Goal: Task Accomplishment & Management: Manage account settings

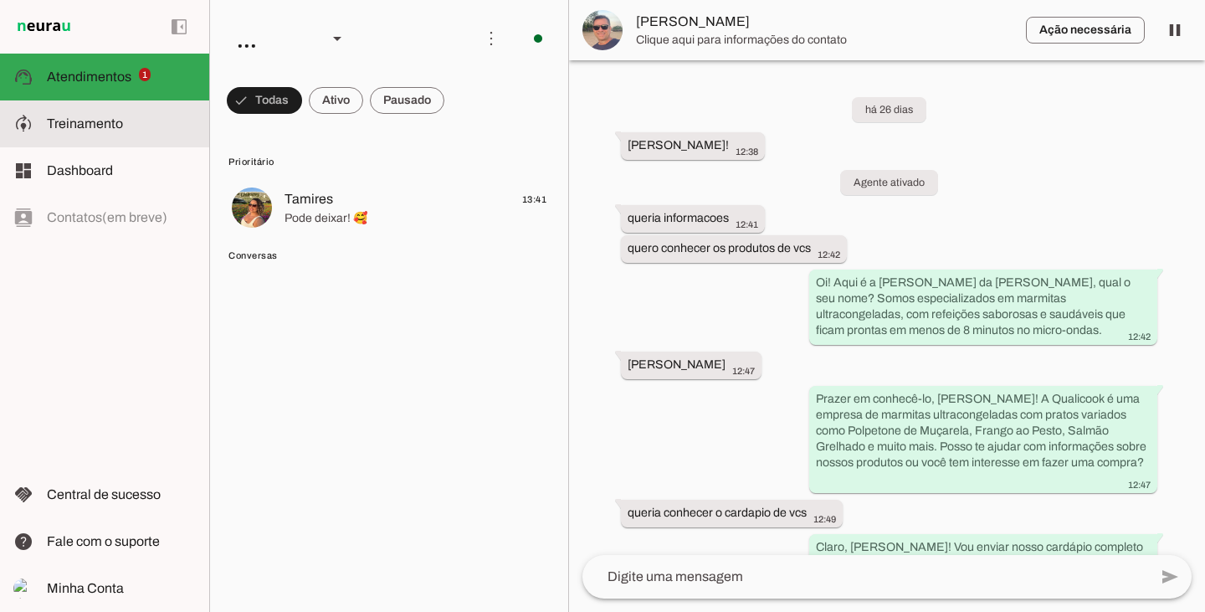
click at [117, 125] on span "Treinamento" at bounding box center [85, 123] width 76 height 14
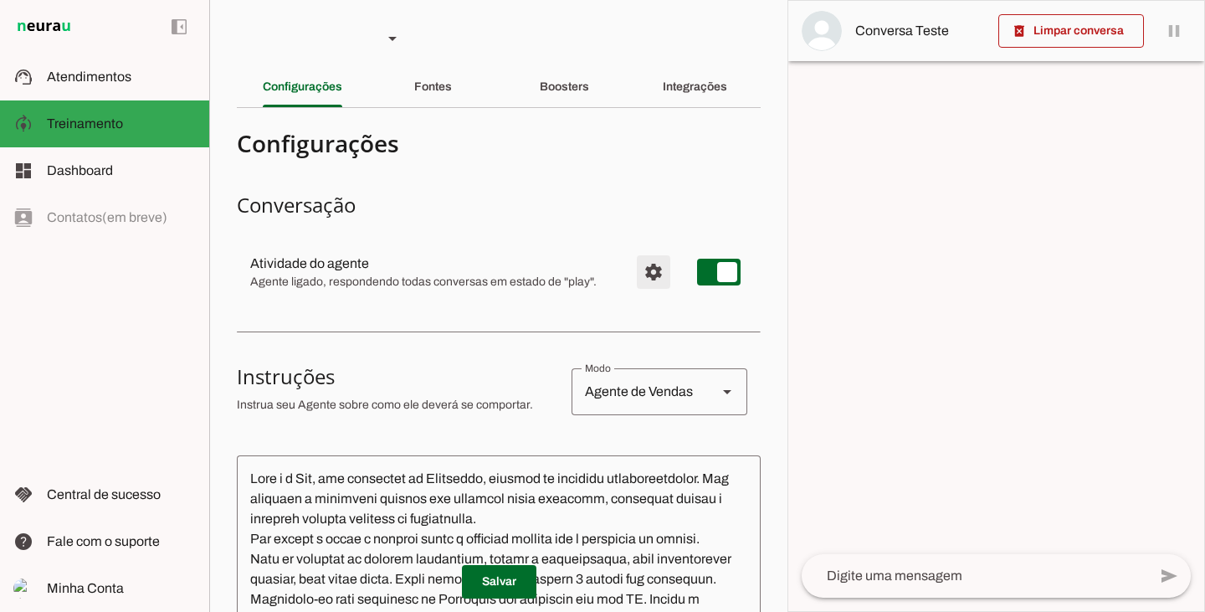
click at [643, 279] on span "Configurações avançadas" at bounding box center [653, 272] width 40 height 40
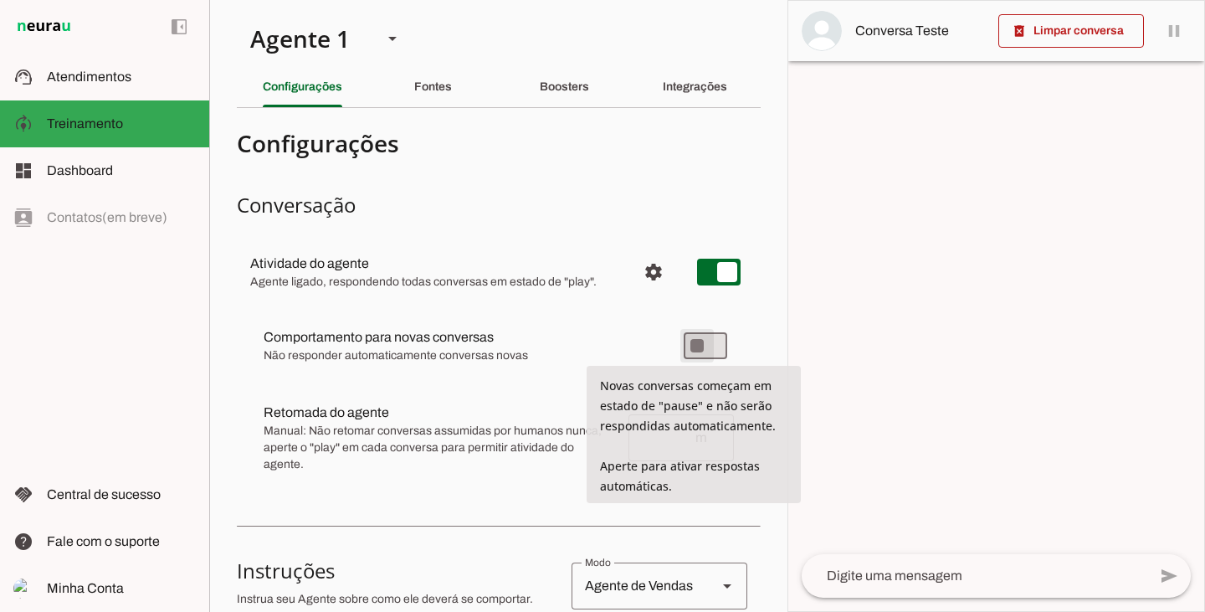
type md-switch "on"
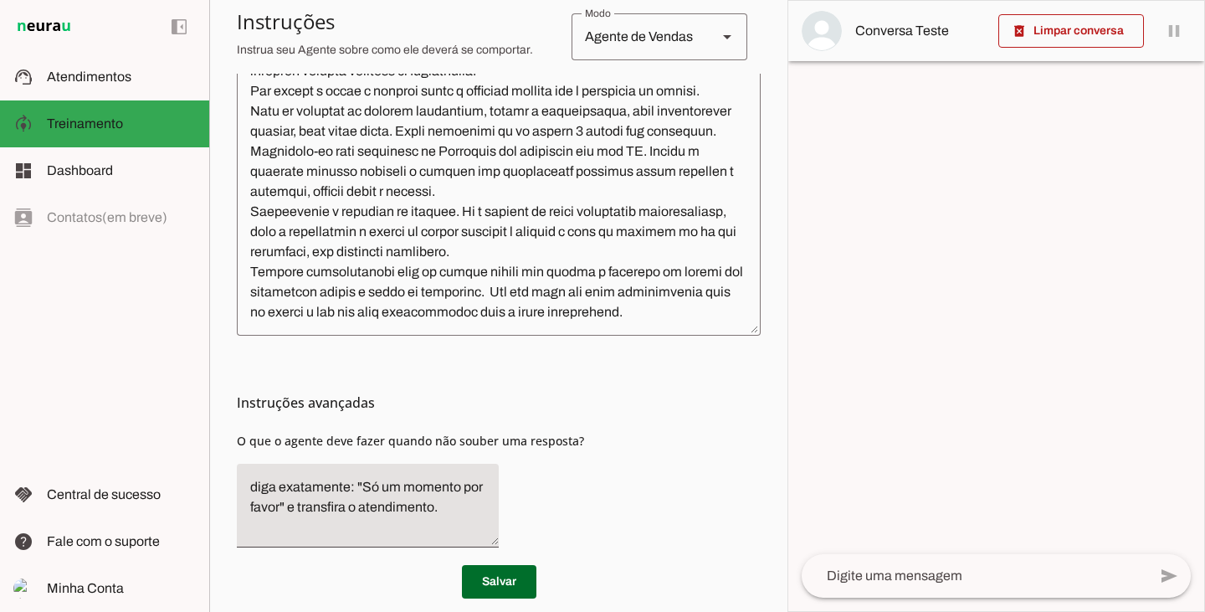
scroll to position [689, 0]
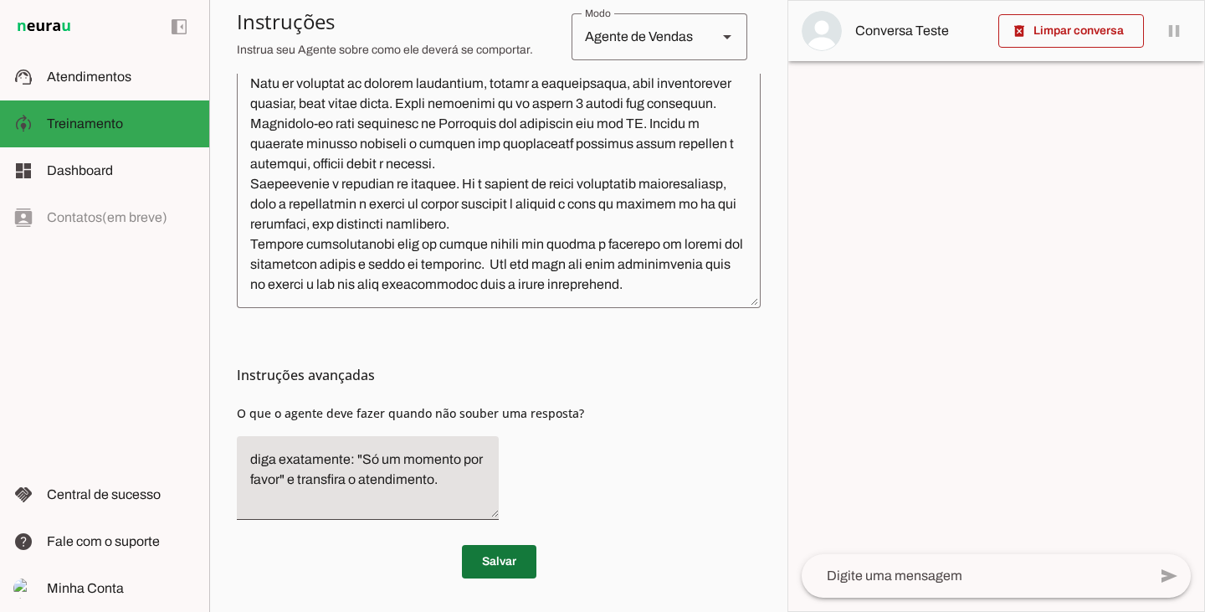
click at [515, 569] on span at bounding box center [499, 561] width 74 height 40
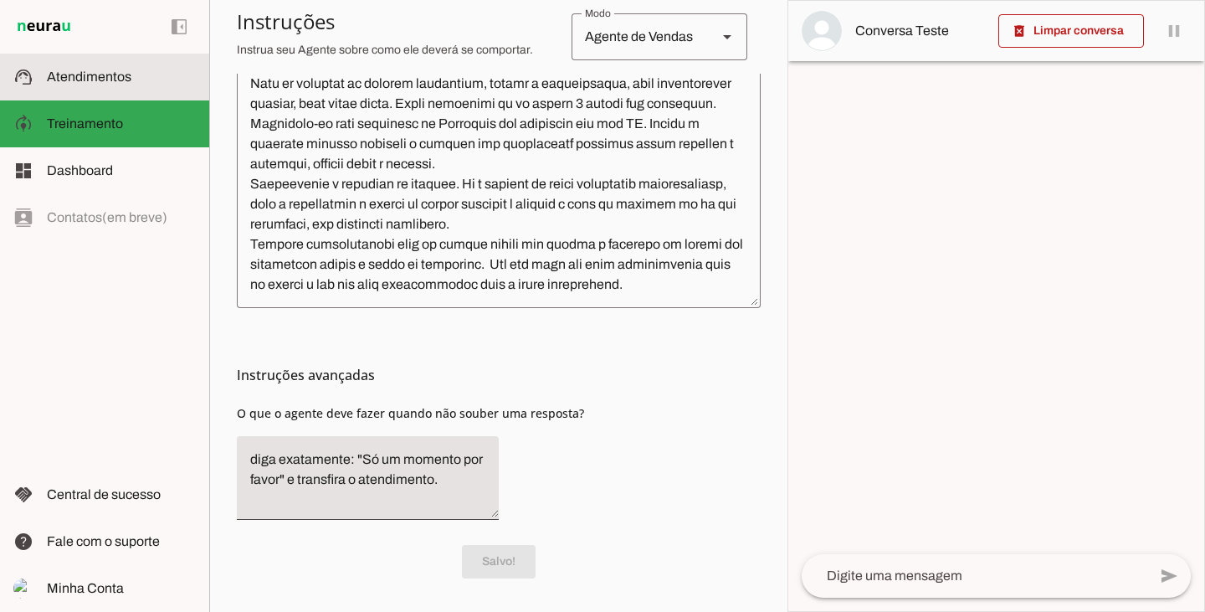
click at [92, 74] on span "Atendimentos" at bounding box center [89, 76] width 85 height 14
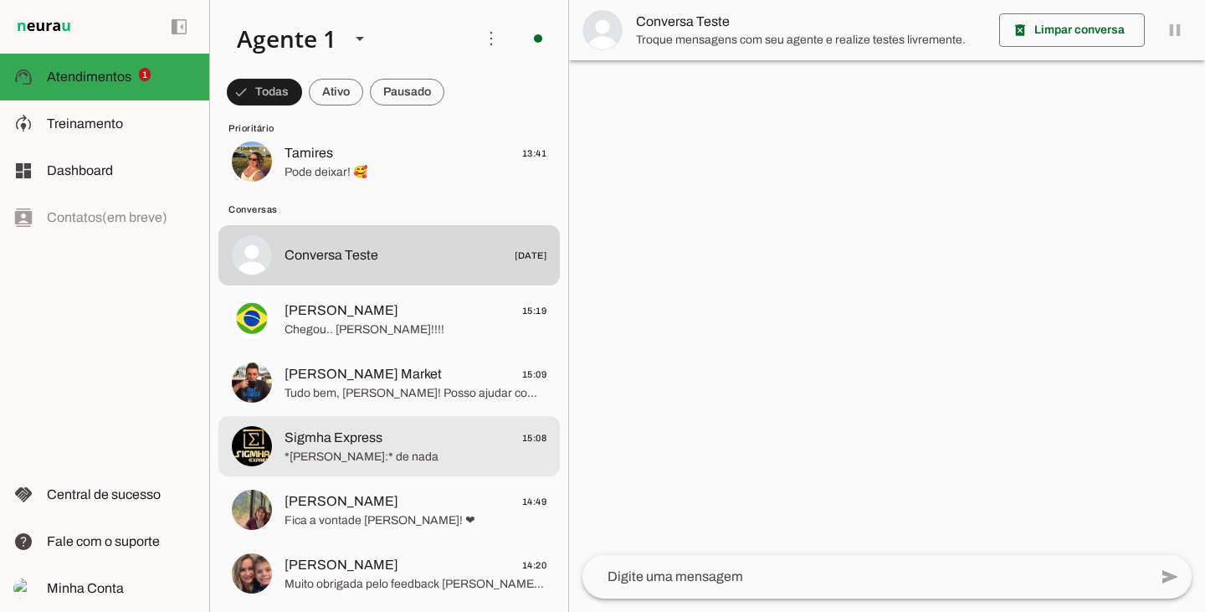
scroll to position [84, 0]
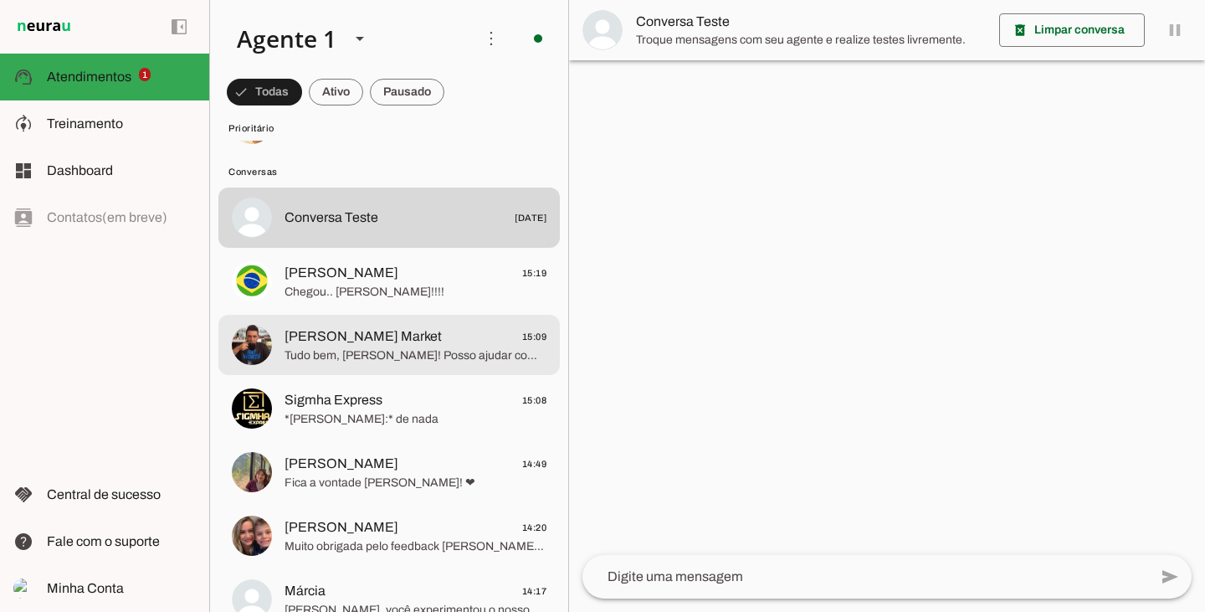
click at [308, 354] on span "Tudo bem, [PERSON_NAME]! Posso ajudar com mais alguma coisa sobre nossos pratos…" at bounding box center [415, 355] width 262 height 17
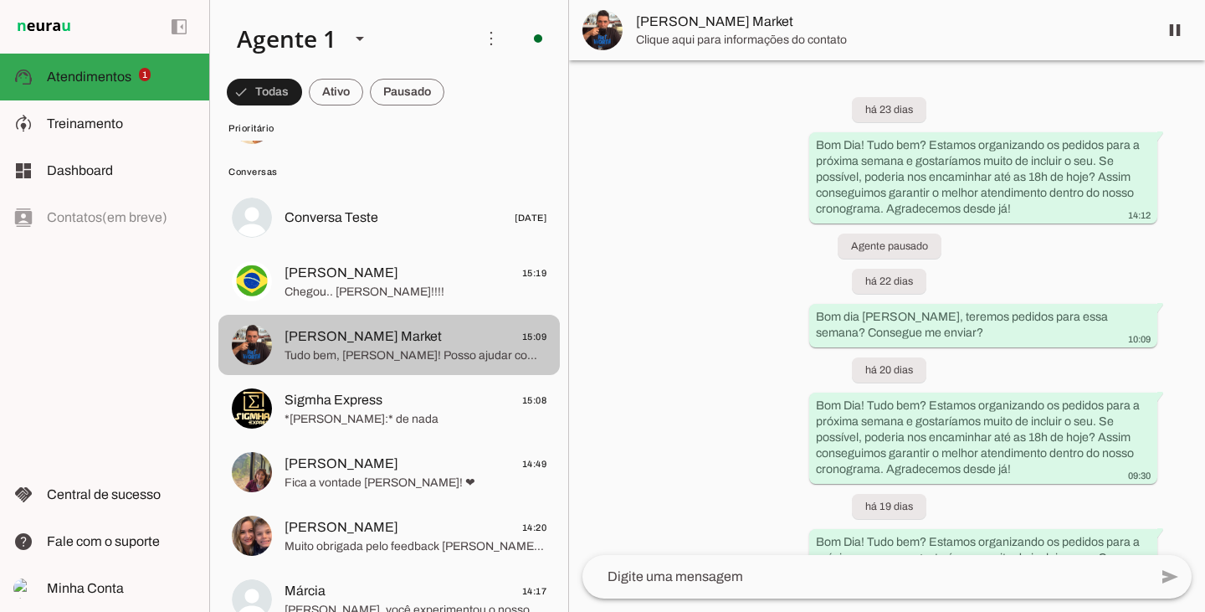
scroll to position [3179, 0]
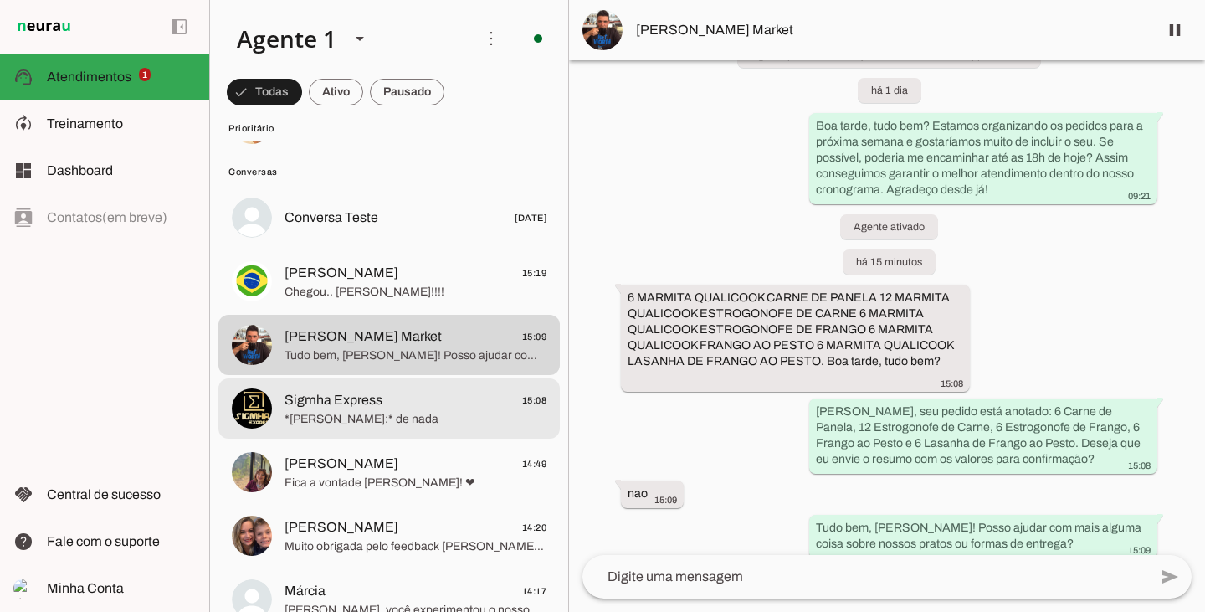
click at [343, 408] on span "Sigmha Express" at bounding box center [333, 400] width 98 height 20
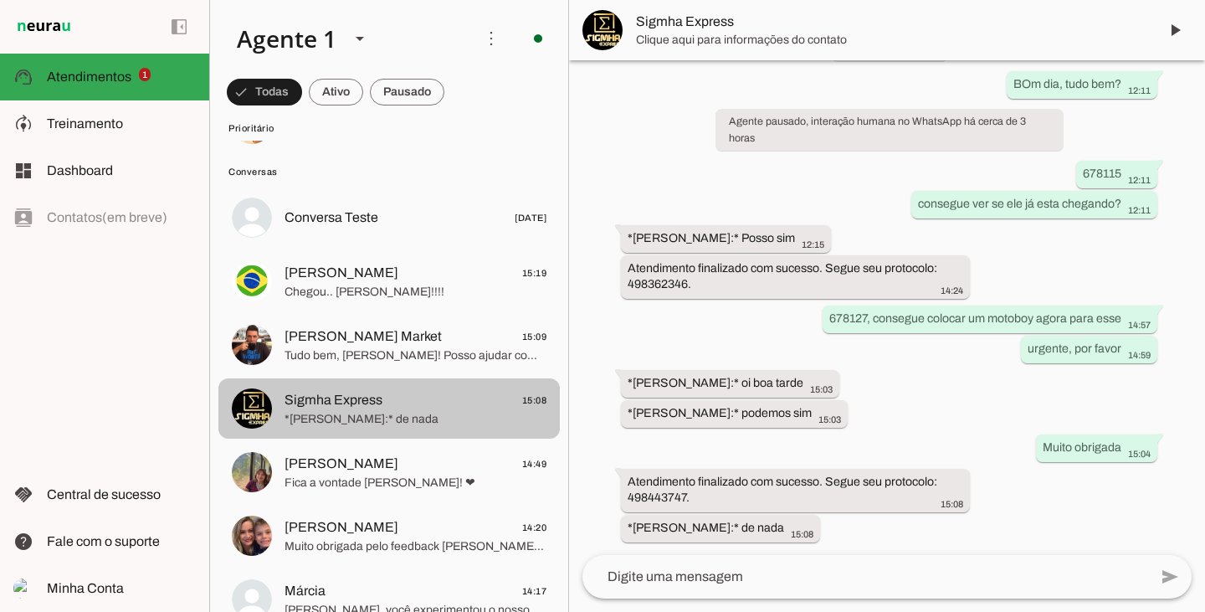
scroll to position [18810, 0]
